Goal: Task Accomplishment & Management: Manage account settings

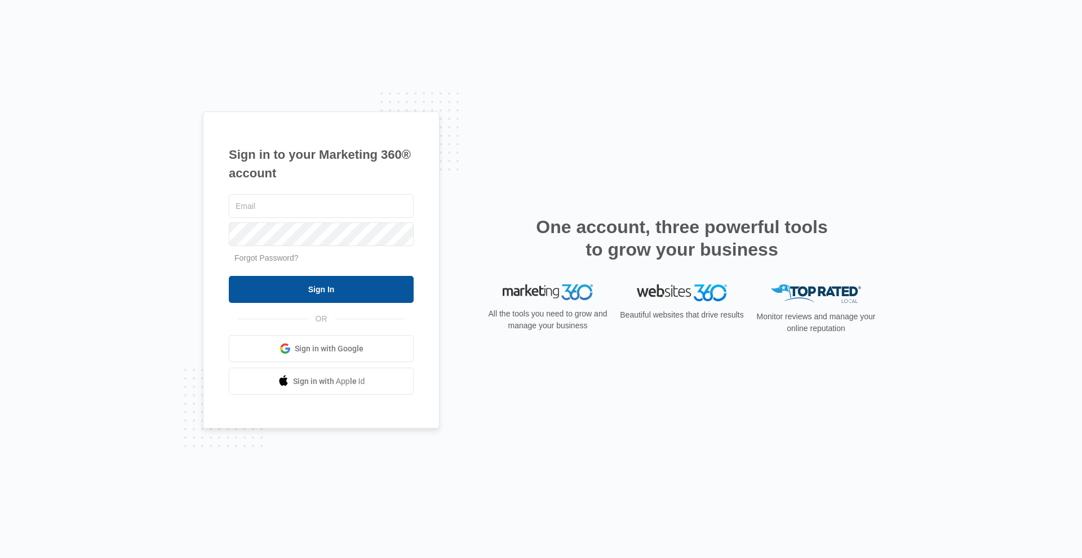
type input "[EMAIL_ADDRESS][DOMAIN_NAME]"
click at [357, 298] on input "Sign In" at bounding box center [321, 289] width 185 height 27
